Goal: Find contact information: Find contact information

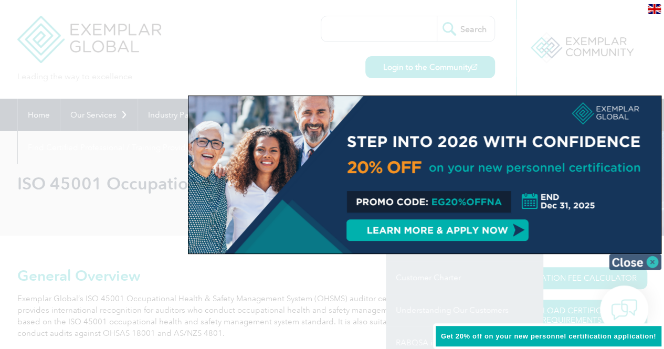
click at [634, 257] on img at bounding box center [635, 262] width 53 height 16
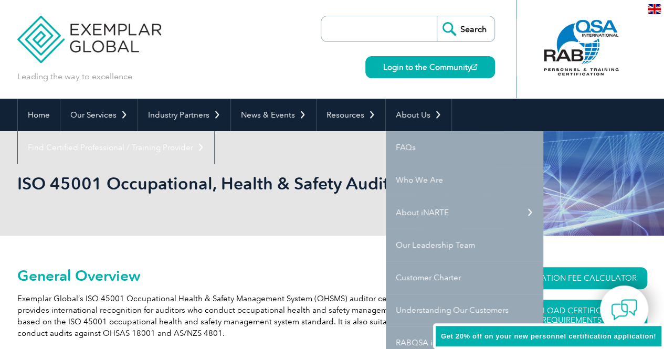
scroll to position [210, 0]
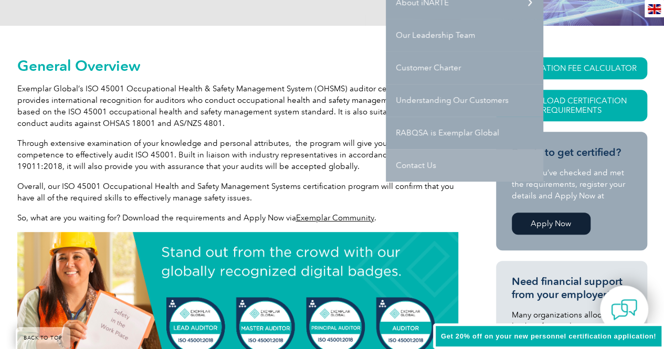
click at [414, 160] on link "Contact Us" at bounding box center [465, 165] width 158 height 33
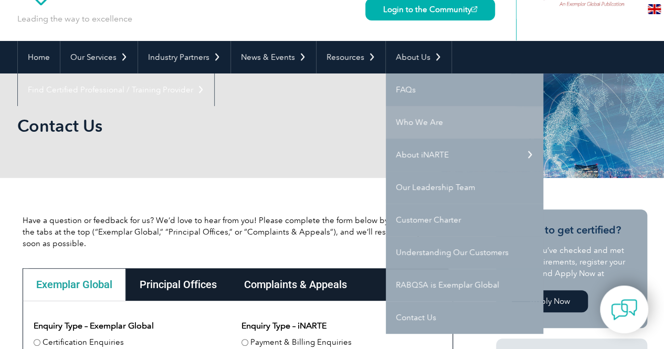
scroll to position [105, 0]
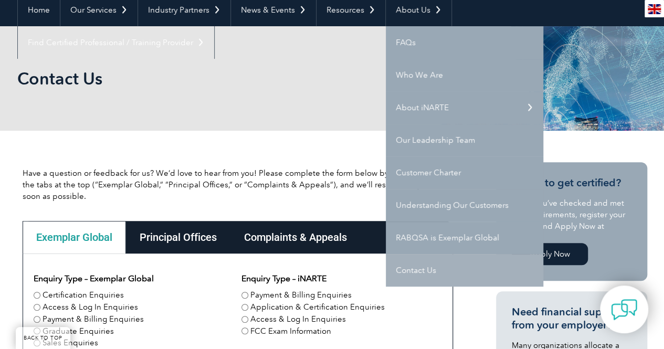
click at [410, 261] on link "Contact Us" at bounding box center [465, 270] width 158 height 33
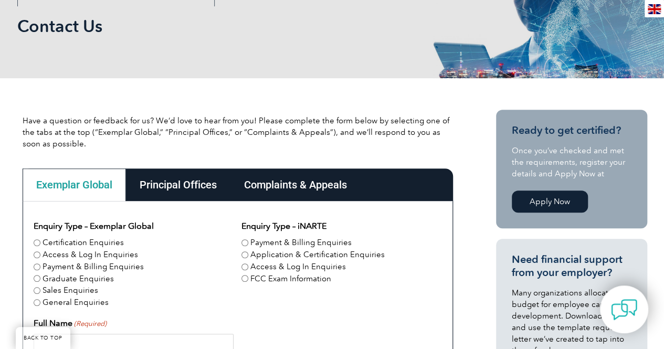
scroll to position [315, 0]
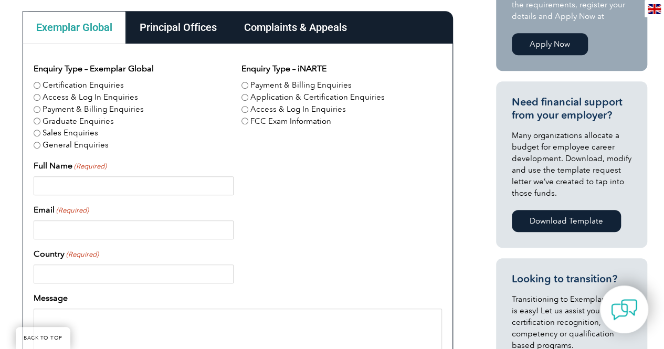
click at [81, 87] on label "Certification Enquiries" at bounding box center [83, 85] width 81 height 12
click at [40, 87] on input "Certification Enquiries" at bounding box center [37, 85] width 7 height 7
radio input "true"
click at [182, 29] on div "Principal Offices" at bounding box center [178, 27] width 104 height 33
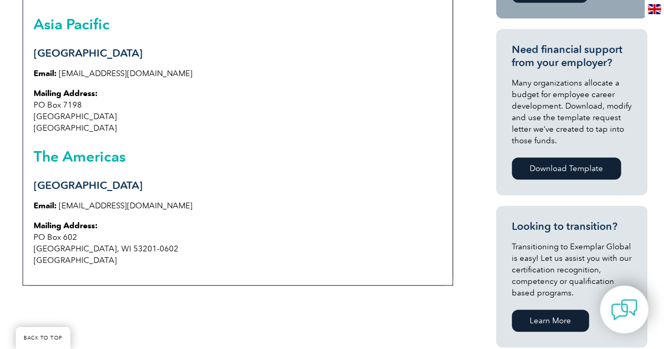
scroll to position [263, 0]
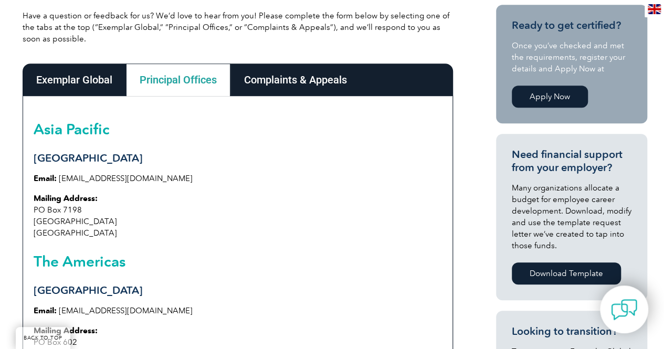
click at [308, 84] on div "Complaints & Appeals" at bounding box center [296, 80] width 130 height 33
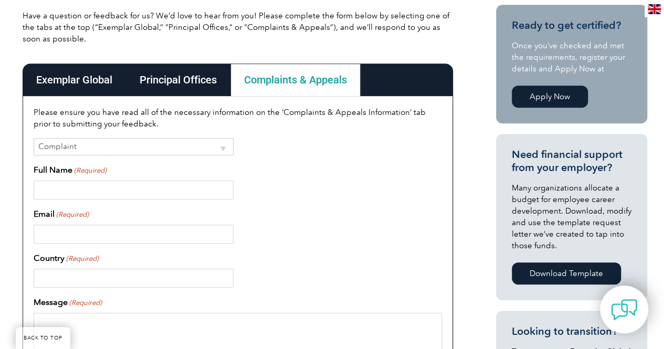
click at [204, 81] on div "Principal Offices" at bounding box center [178, 80] width 104 height 33
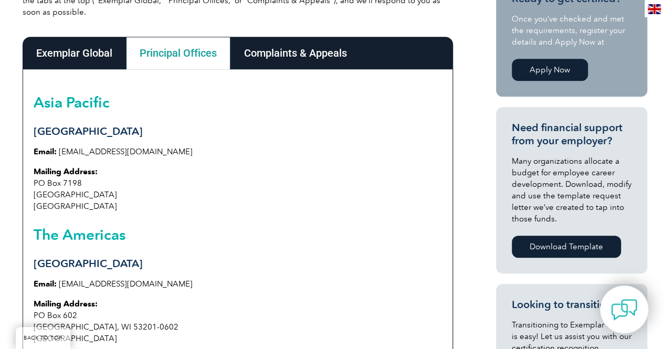
scroll to position [368, 0]
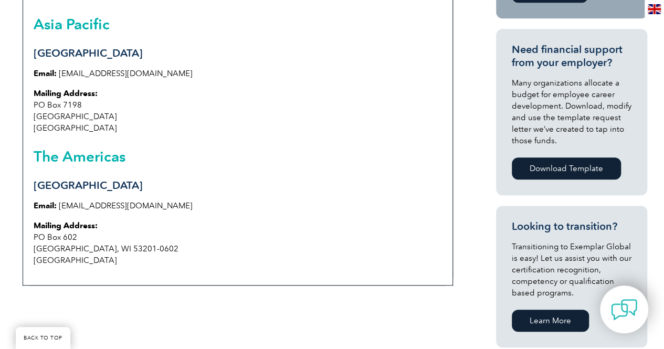
drag, startPoint x: 106, startPoint y: 72, endPoint x: 81, endPoint y: 74, distance: 24.8
click at [81, 74] on link "[EMAIL_ADDRESS][DOMAIN_NAME]" at bounding box center [126, 73] width 134 height 9
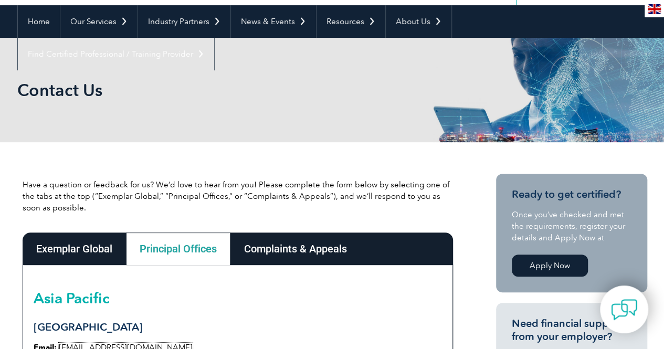
scroll to position [0, 0]
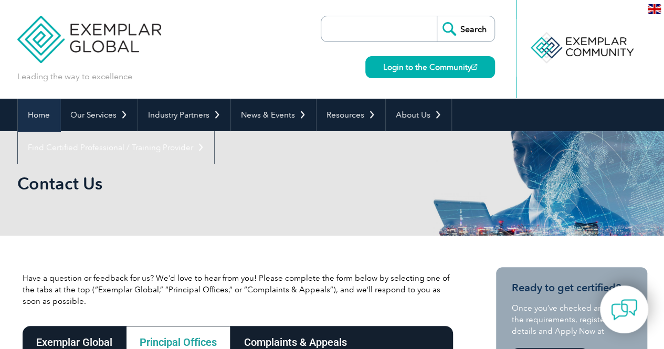
click at [23, 116] on link "Home" at bounding box center [39, 115] width 42 height 33
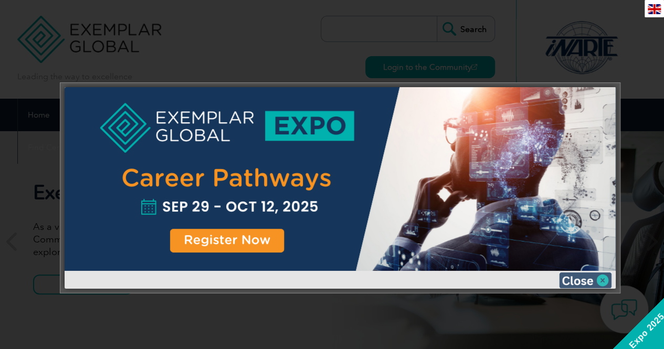
click at [588, 277] on img at bounding box center [585, 281] width 53 height 16
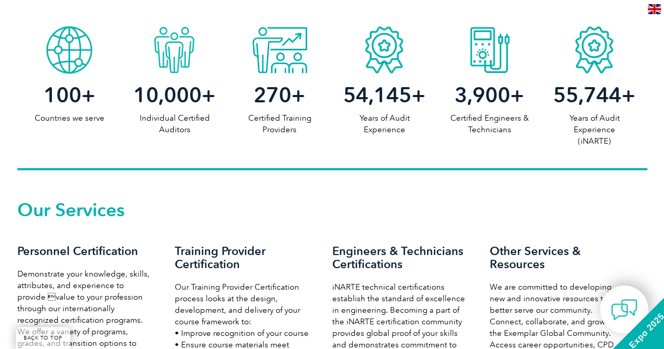
scroll to position [683, 0]
